Goal: Information Seeking & Learning: Learn about a topic

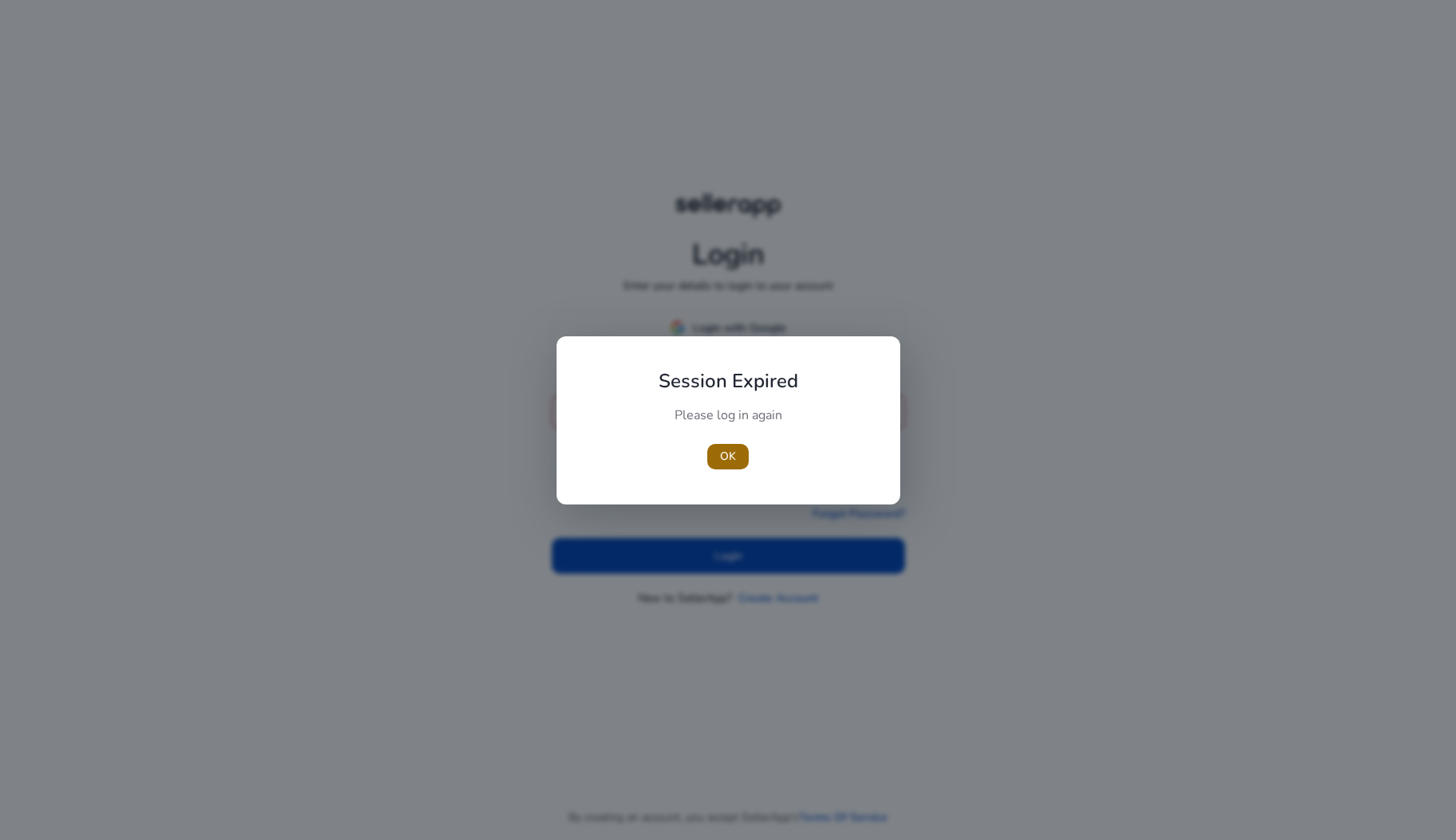
type input "**********"
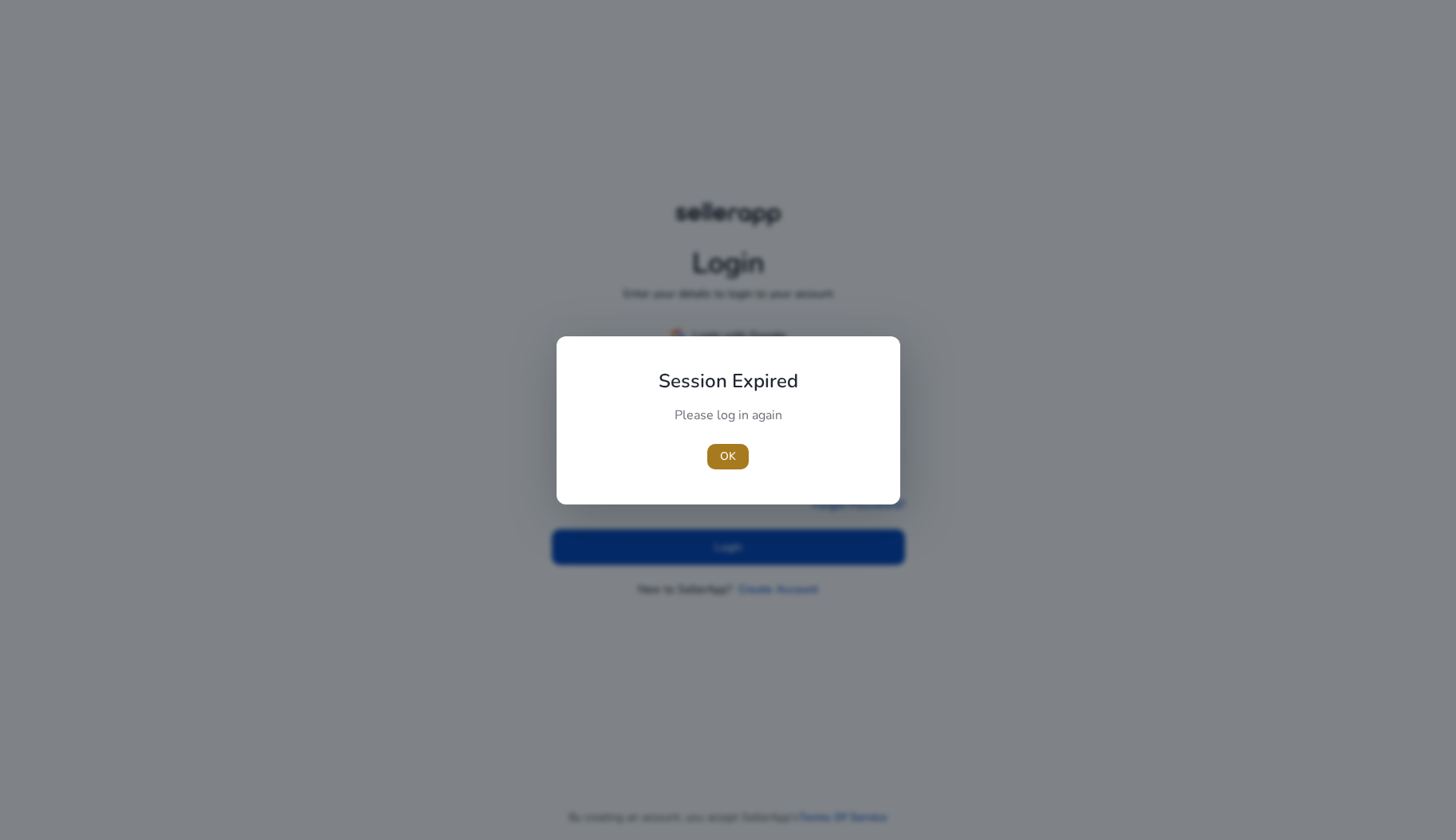
click at [737, 466] on span "button" at bounding box center [728, 456] width 41 height 38
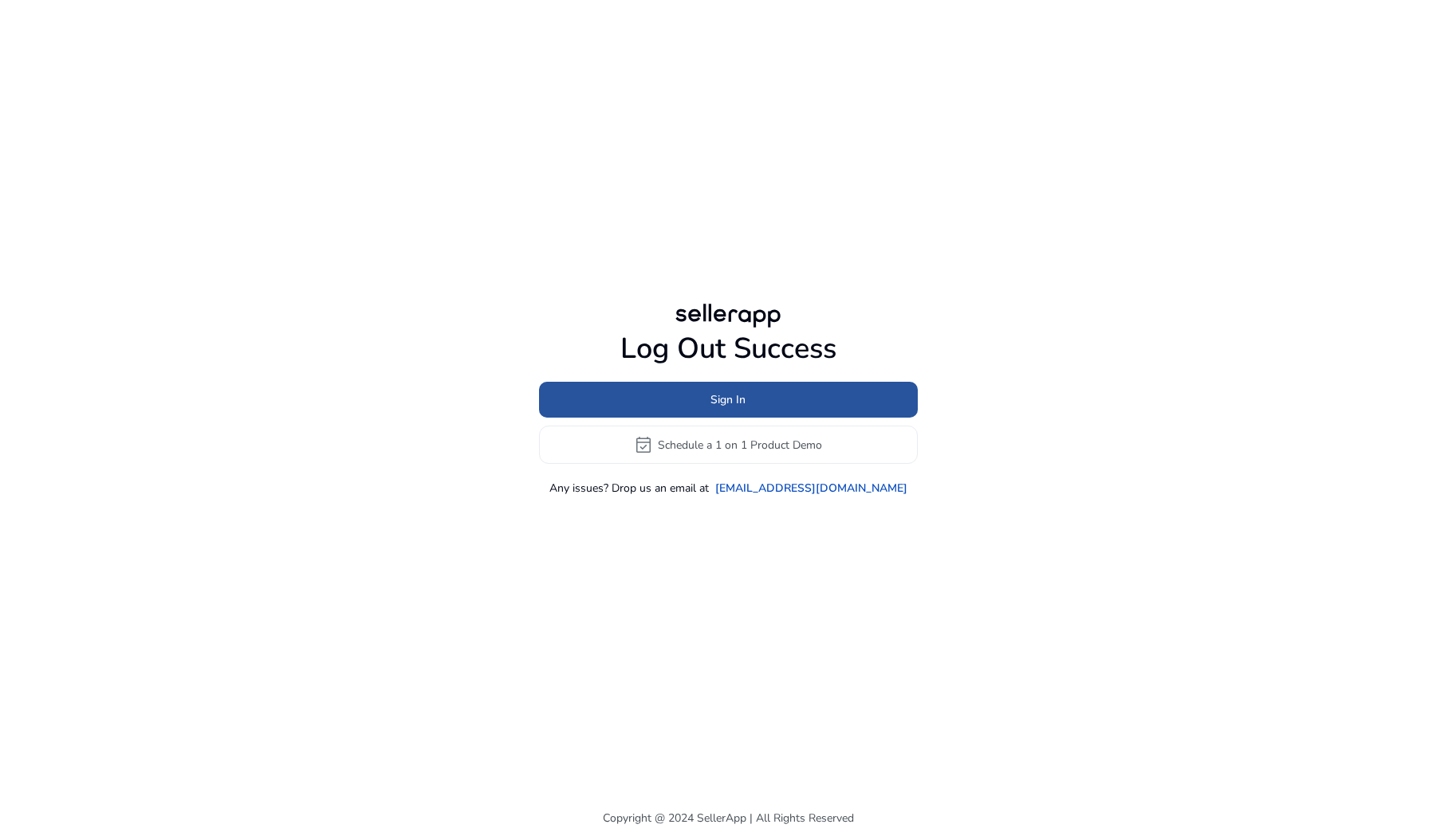
click at [721, 403] on span "Sign In" at bounding box center [728, 400] width 35 height 17
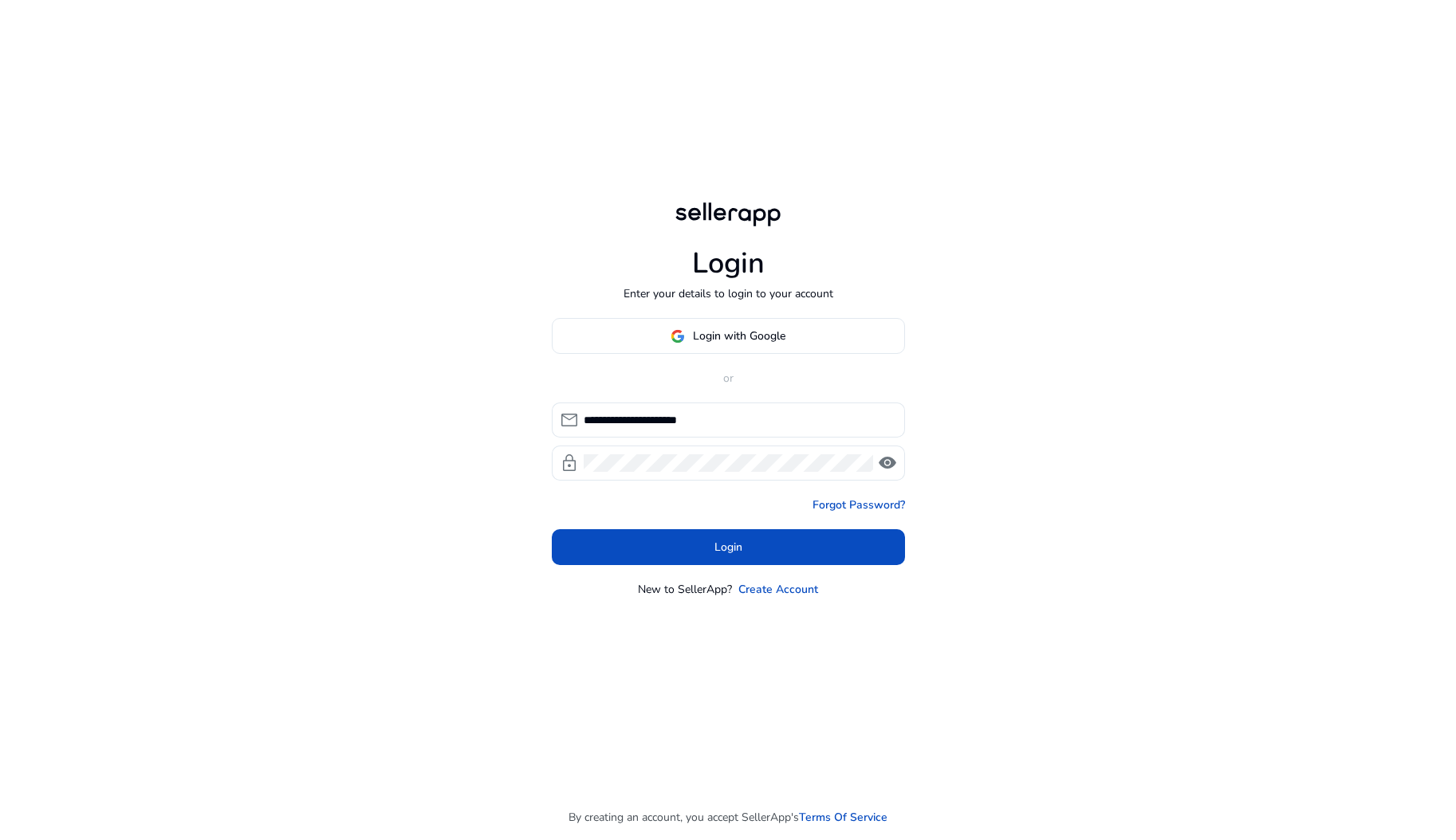
click at [718, 529] on span at bounding box center [728, 547] width 353 height 38
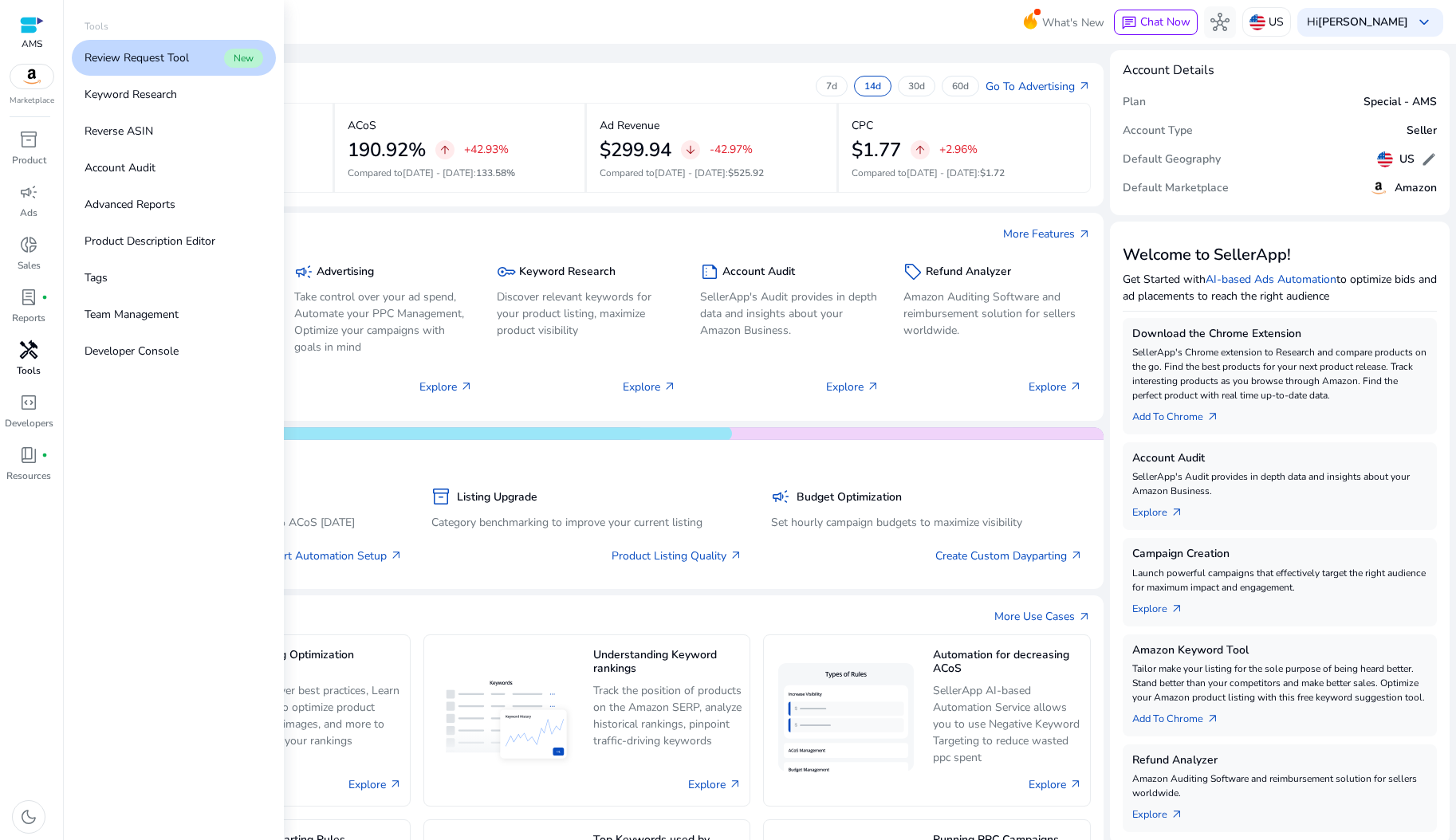
click at [23, 359] on span "handyman" at bounding box center [29, 350] width 19 height 19
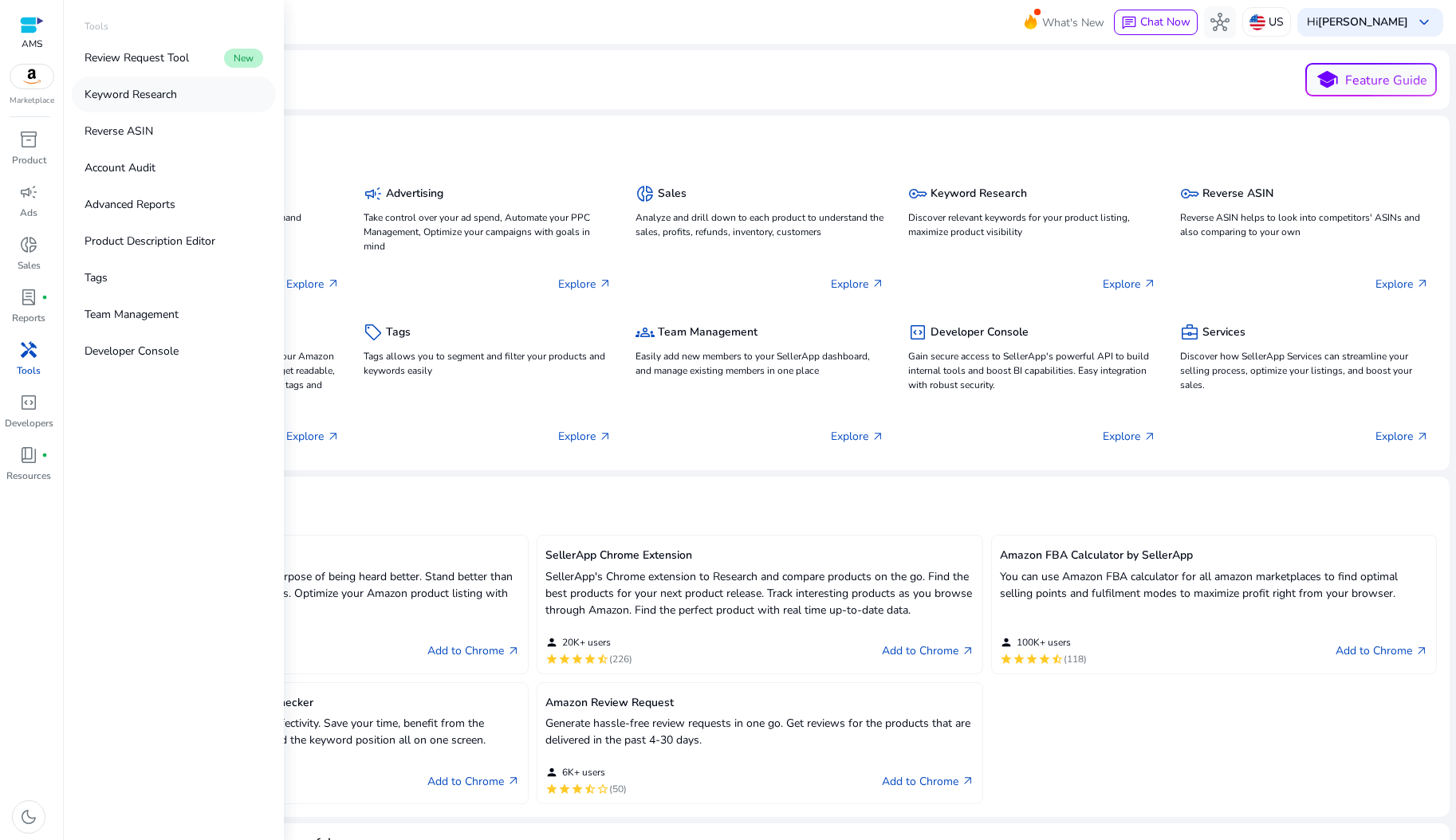
click at [156, 95] on p "Keyword Research" at bounding box center [130, 94] width 92 height 17
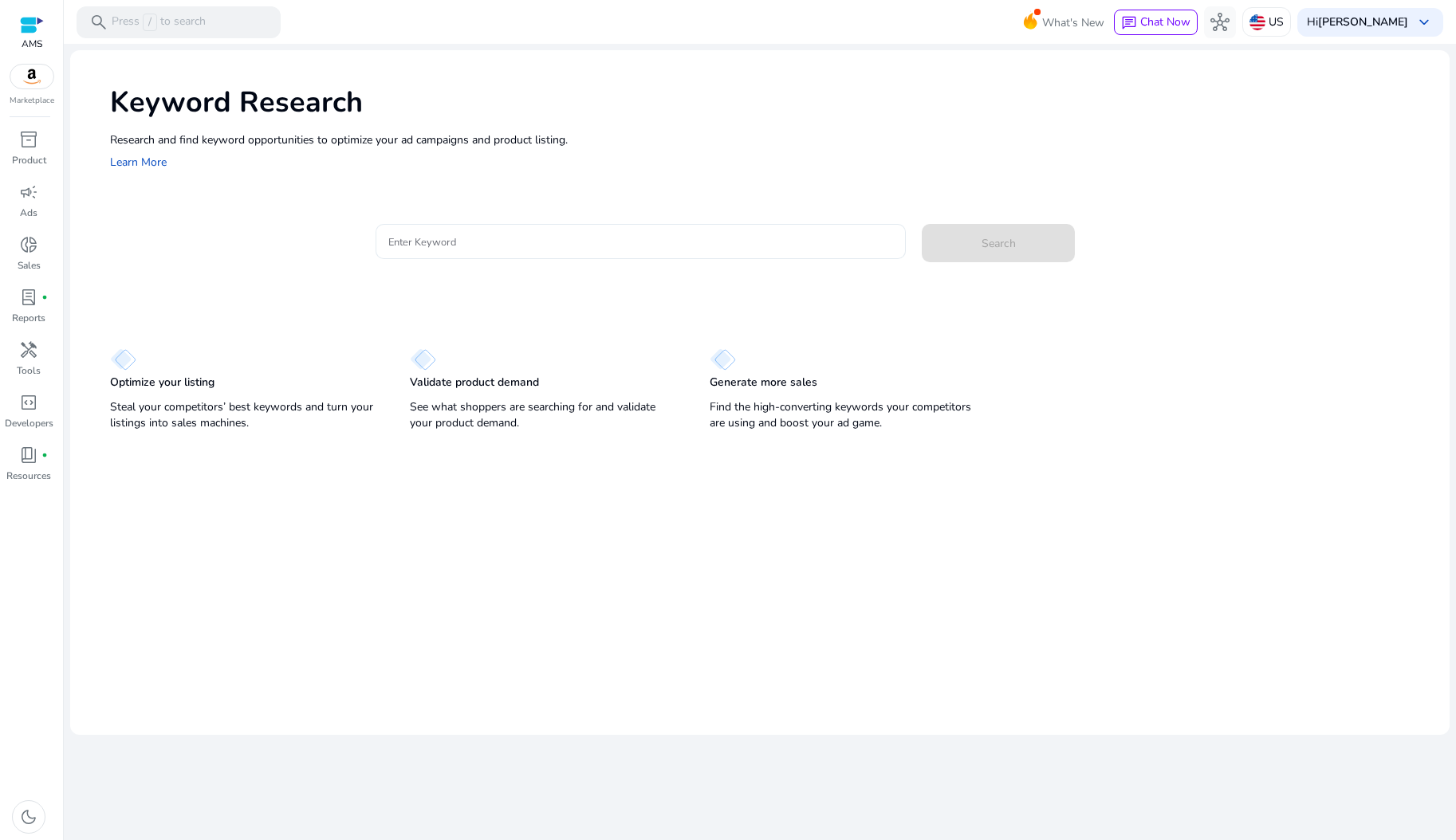
click at [505, 247] on input "Enter Keyword" at bounding box center [641, 241] width 506 height 18
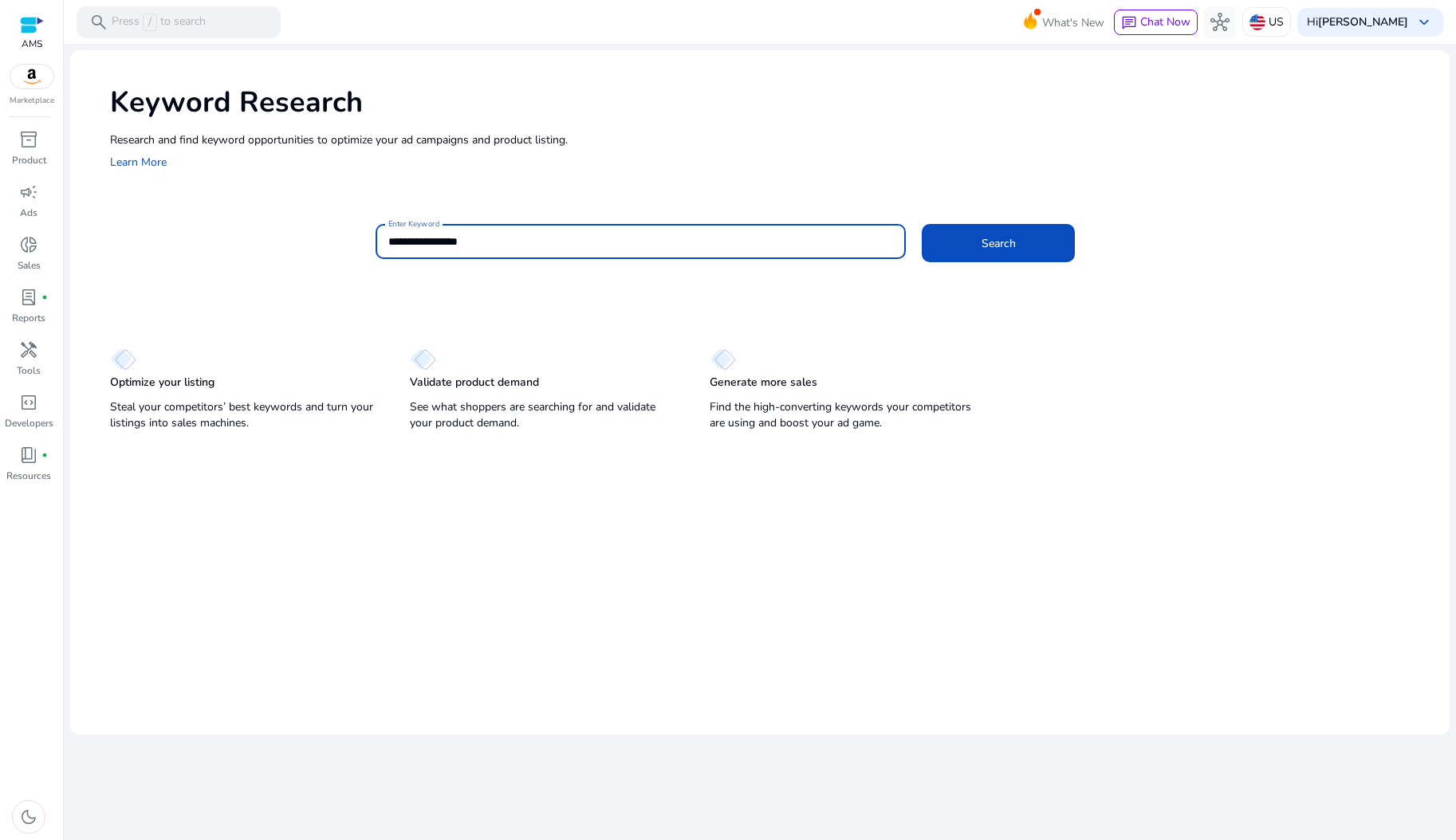
type input "**********"
click at [922, 224] on button "Search" at bounding box center [999, 242] width 153 height 38
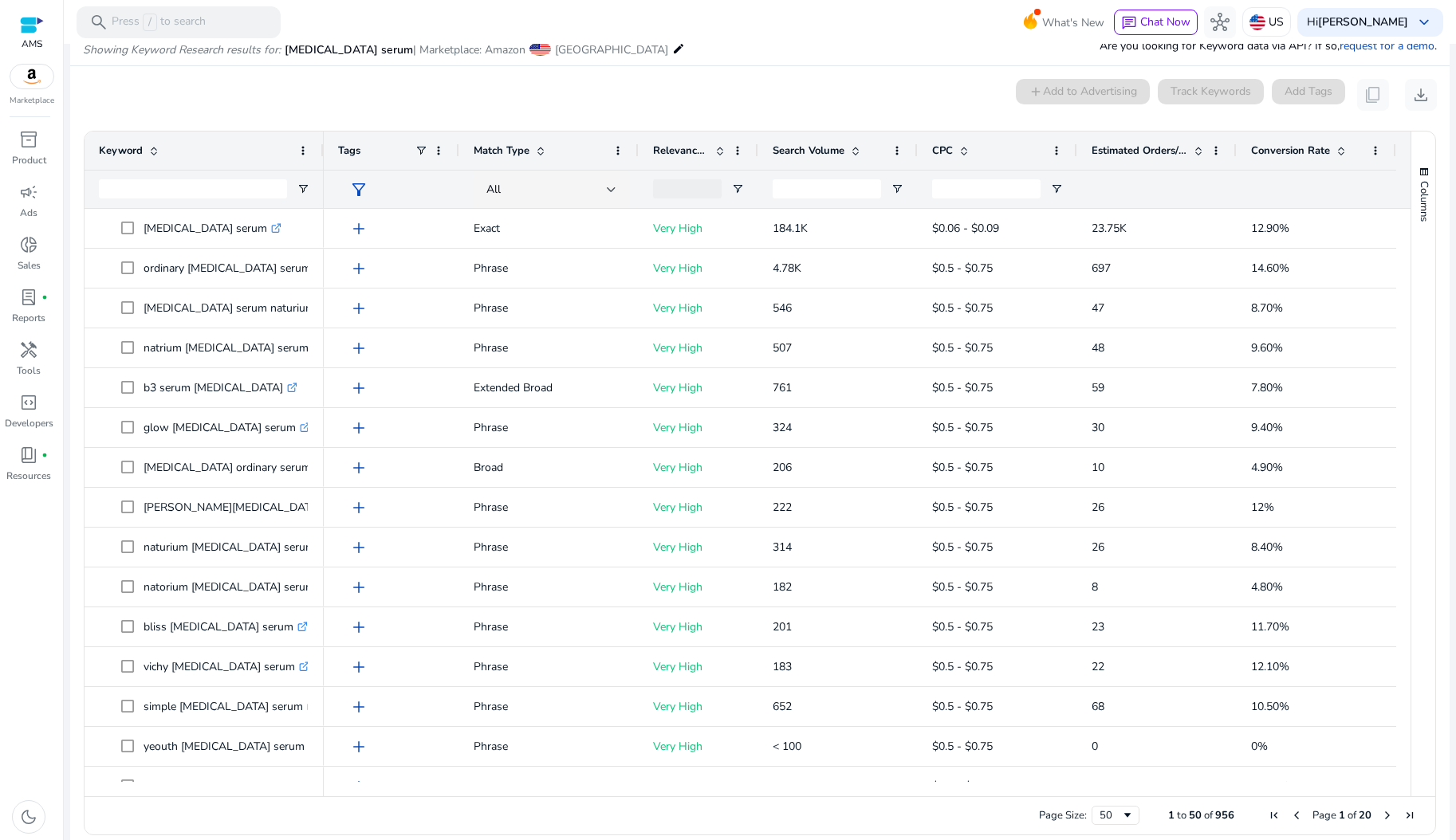
click at [1172, 151] on span "Estimated Orders/Month" at bounding box center [1140, 151] width 96 height 14
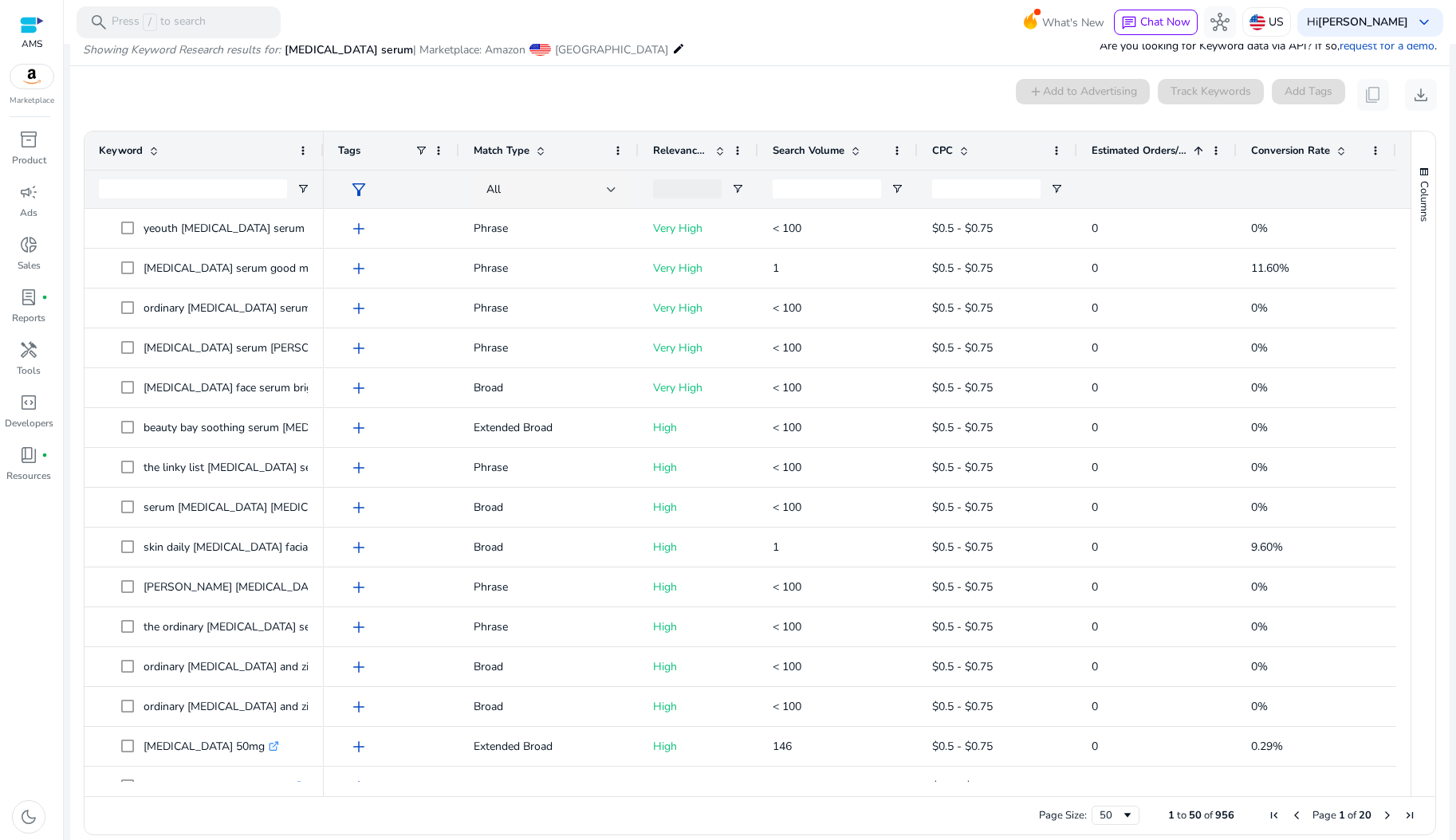
click at [1172, 151] on span "Estimated Orders/Month" at bounding box center [1140, 151] width 96 height 14
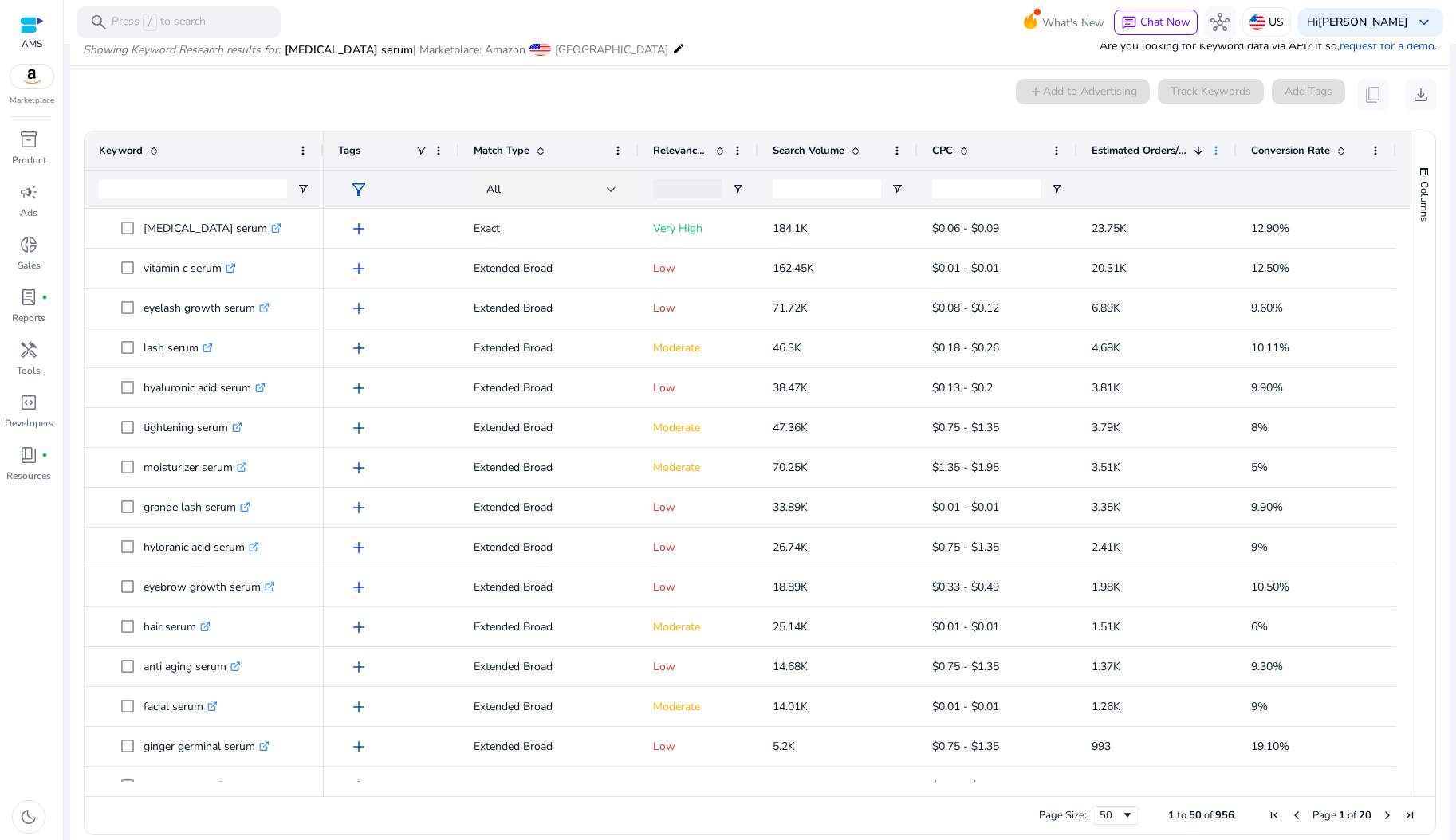
click at [1216, 151] on span at bounding box center [1216, 151] width 12 height 12
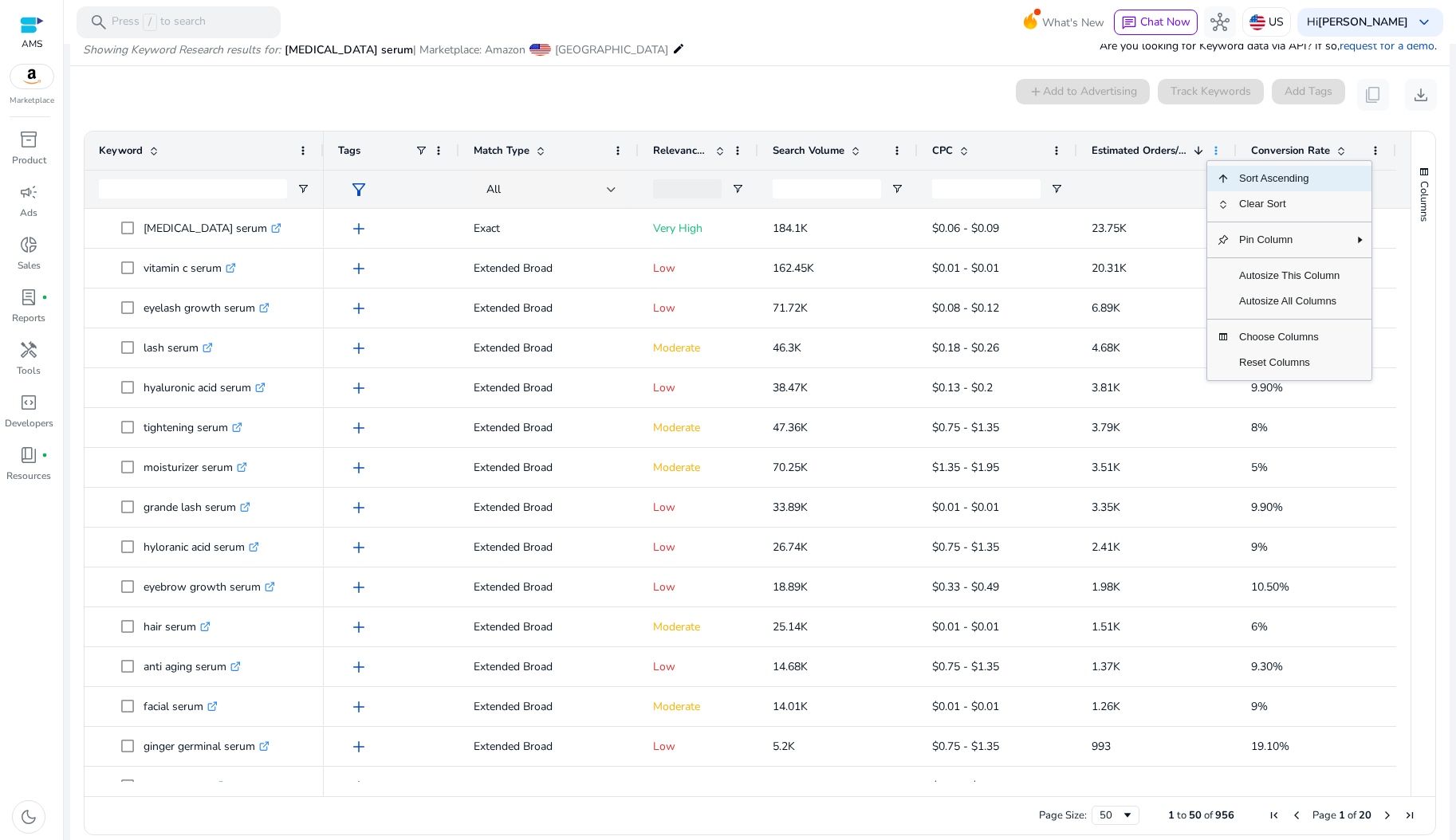
click at [1216, 151] on span at bounding box center [1216, 151] width 12 height 12
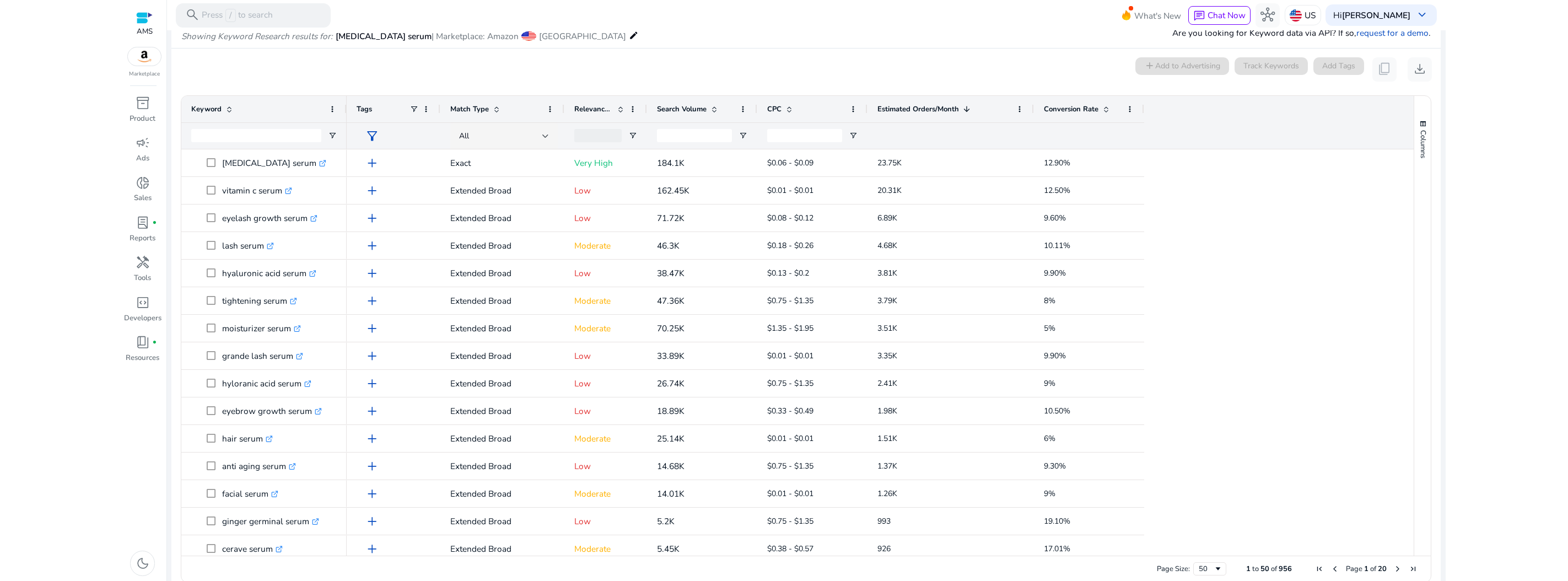
drag, startPoint x: 976, startPoint y: 108, endPoint x: 1032, endPoint y: 102, distance: 56.3
click at [1006, 102] on div at bounding box center [1033, 109] width 4 height 26
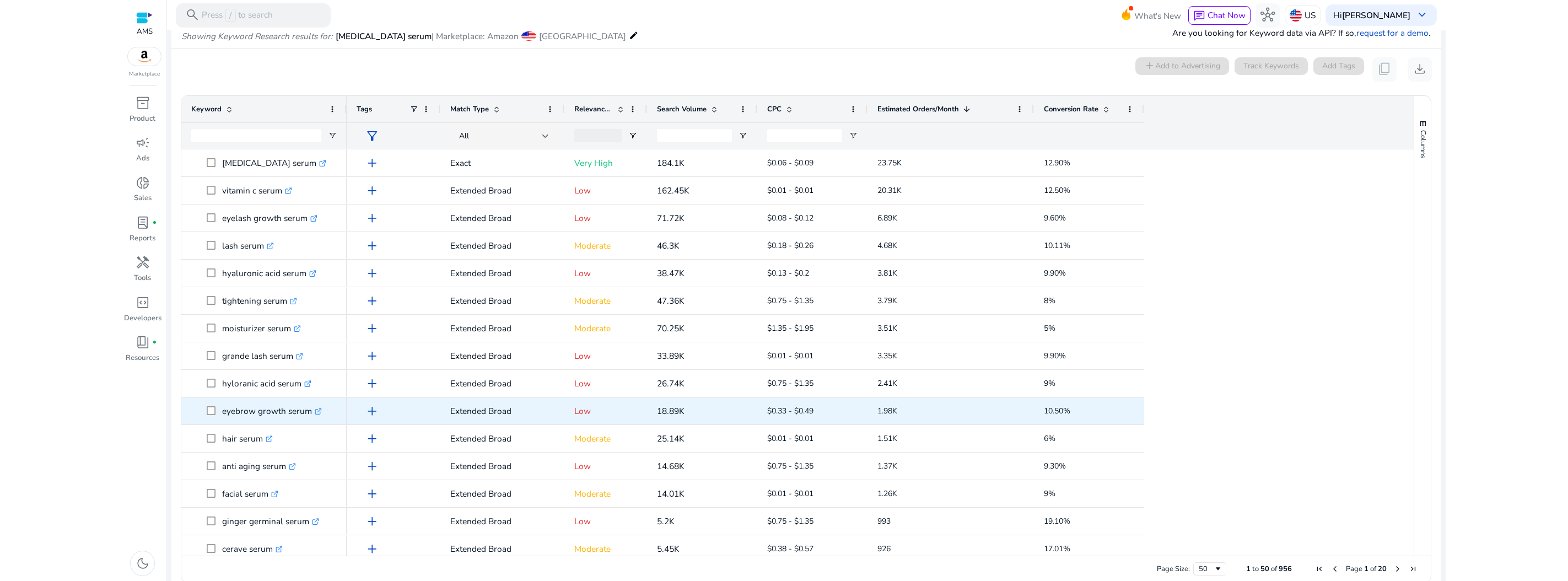
scroll to position [73, 0]
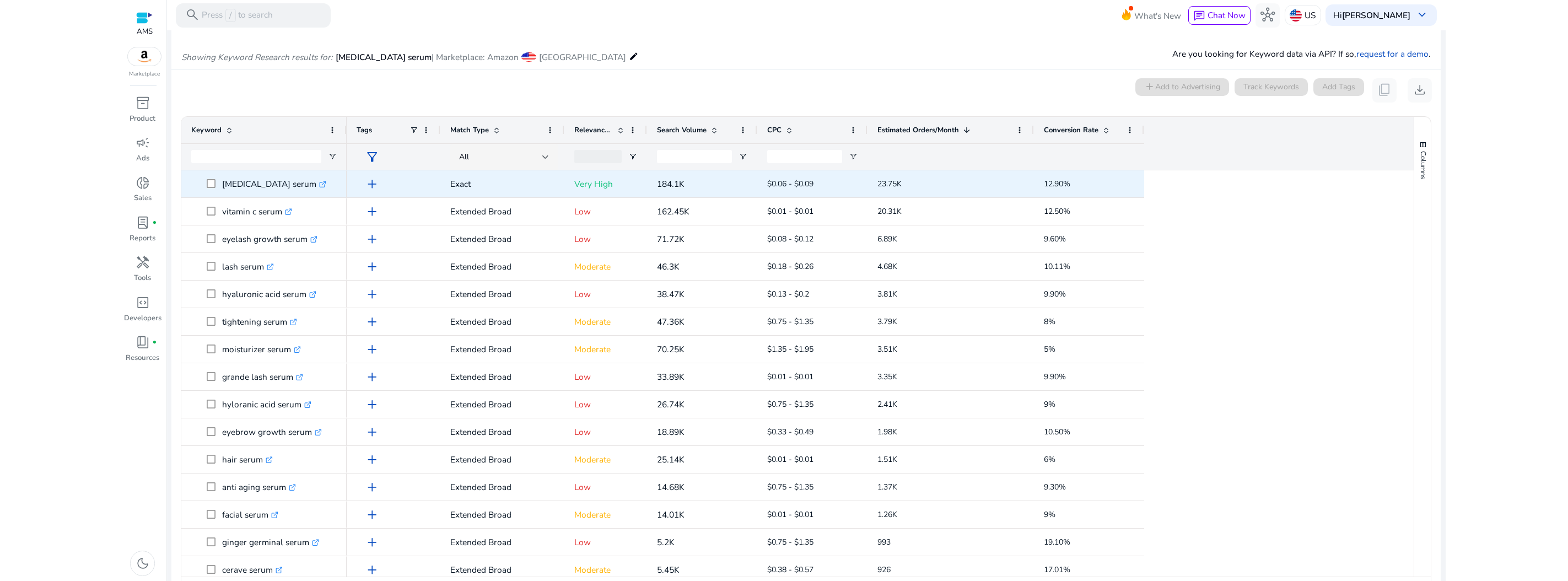
click at [319, 184] on icon ".st0{fill:#2c8af8}" at bounding box center [323, 185] width 7 height 7
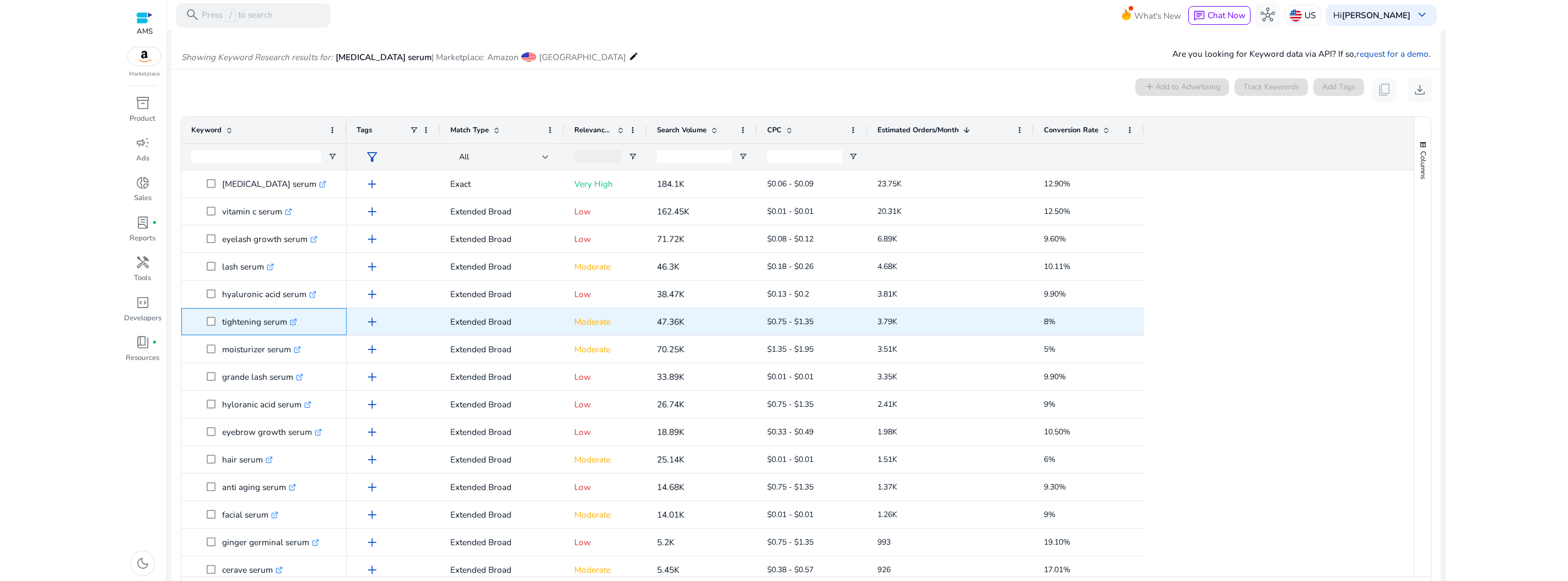
click at [295, 322] on icon ".st0{fill:#2c8af8}" at bounding box center [293, 322] width 7 height 7
